Goal: Task Accomplishment & Management: Manage account settings

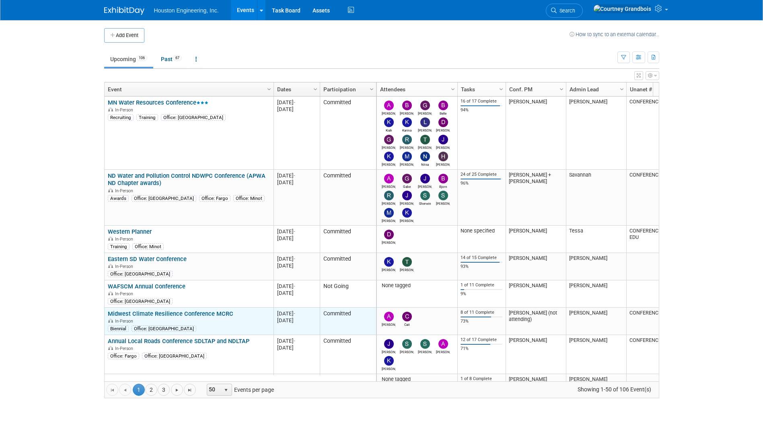
click at [181, 312] on link "Midwest Climate Resilience Conference MCRC" at bounding box center [170, 313] width 125 height 7
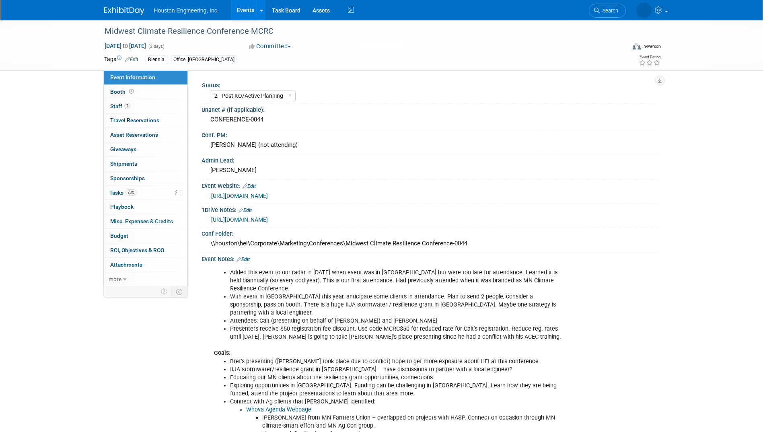
select select "2 - Post KO/Active Planning"
select select "Yes"
select select "Environmental"
click at [116, 193] on span "Tasks 73%" at bounding box center [122, 192] width 27 height 6
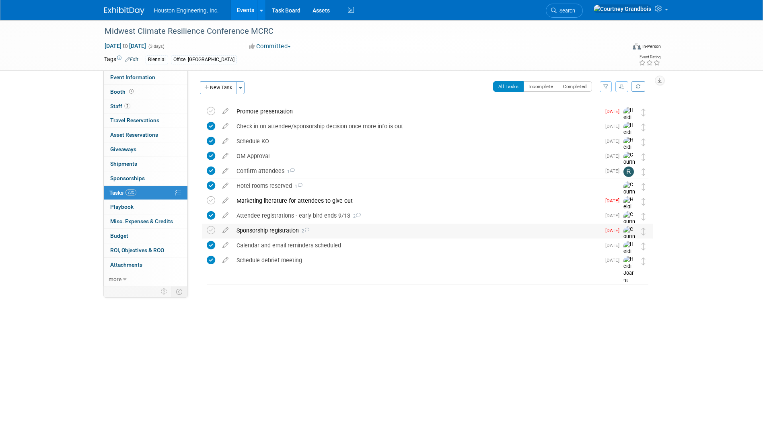
click at [276, 228] on div "Sponsorship registration 2" at bounding box center [416, 231] width 368 height 14
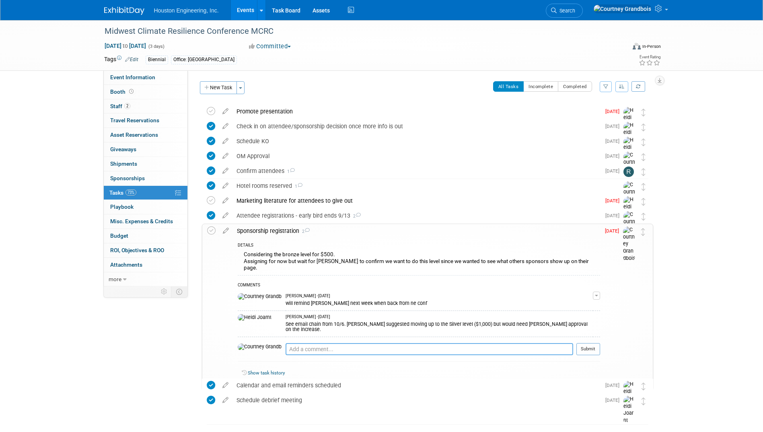
click at [301, 343] on textarea at bounding box center [430, 349] width 288 height 12
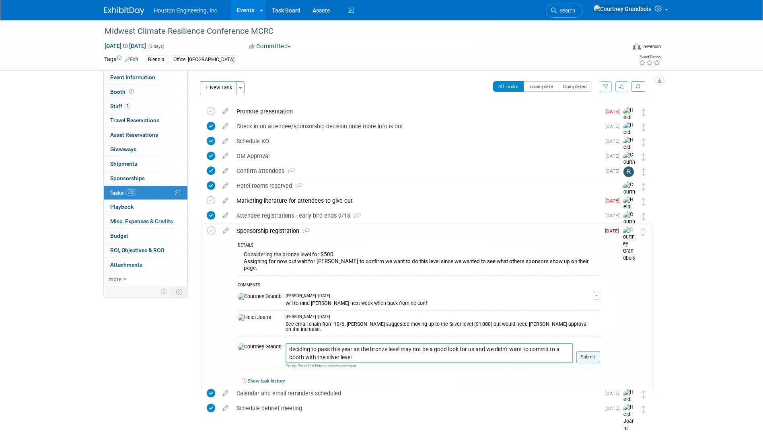
type textarea "deciding to pass this year as the bronze level may not be a good look for us an…"
click at [595, 351] on button "Submit" at bounding box center [588, 357] width 24 height 12
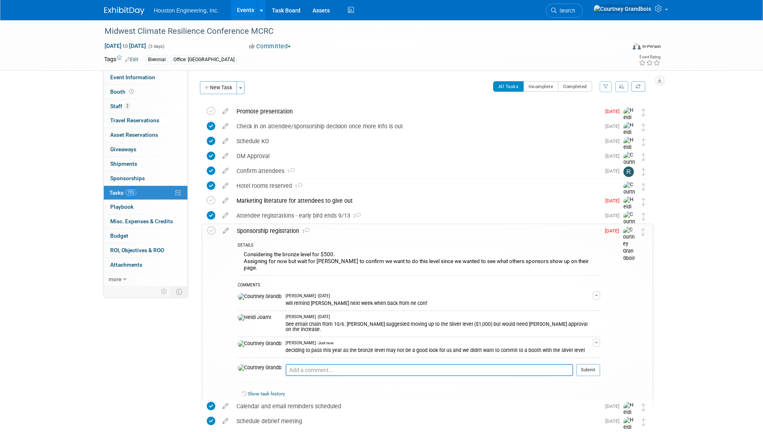
click at [216, 229] on td at bounding box center [213, 317] width 12 height 186
click at [214, 229] on icon at bounding box center [211, 230] width 8 height 8
click at [385, 203] on div "Marketing literature for attendees to give out" at bounding box center [416, 201] width 368 height 14
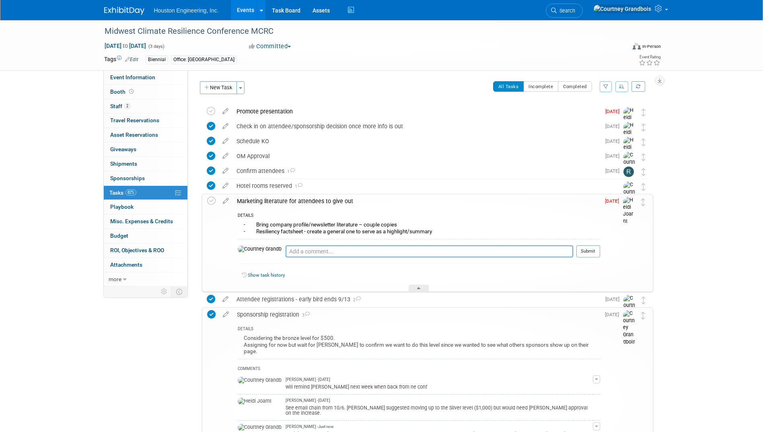
click at [385, 203] on div "Marketing literature for attendees to give out" at bounding box center [416, 201] width 367 height 14
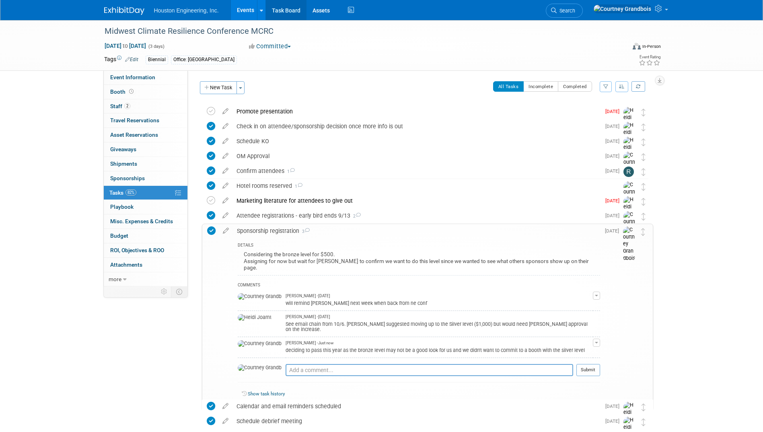
click at [284, 11] on link "Task Board" at bounding box center [286, 10] width 41 height 20
